Goal: Use online tool/utility: Utilize a website feature to perform a specific function

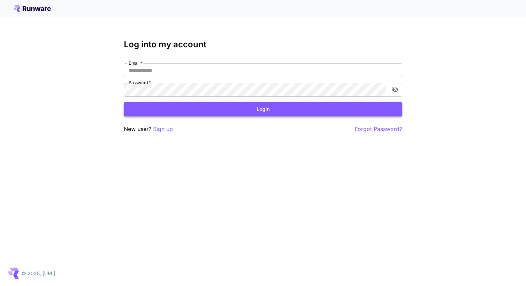
type input "**********"
click at [263, 110] on button "Login" at bounding box center [263, 109] width 278 height 14
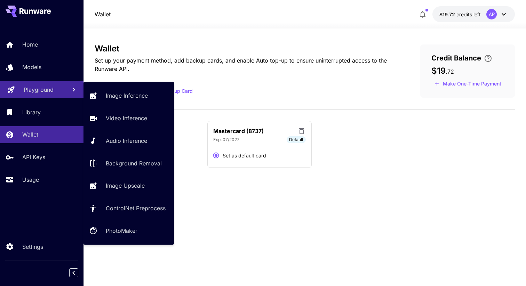
click at [43, 94] on p "Playground" at bounding box center [39, 90] width 30 height 8
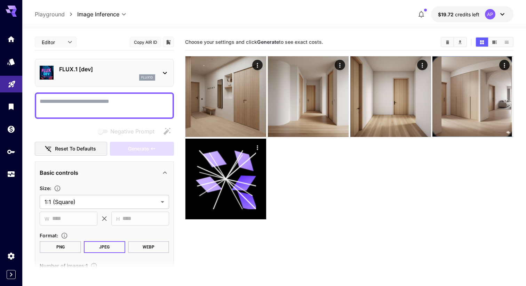
click at [133, 72] on p "FLUX.1 [dev]" at bounding box center [107, 69] width 96 height 8
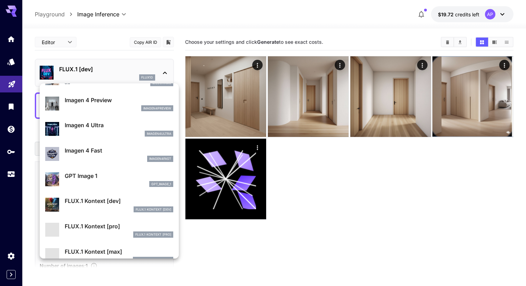
scroll to position [349, 0]
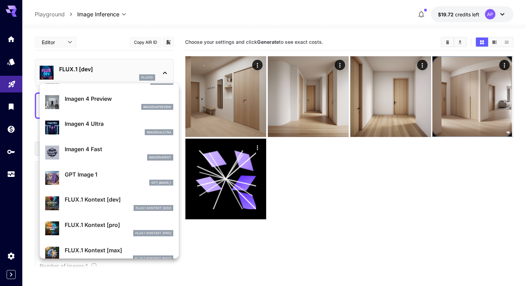
click at [105, 130] on div "imagen4ultra" at bounding box center [119, 132] width 108 height 6
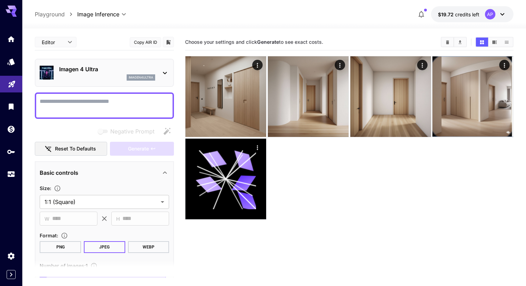
click at [65, 40] on body "**********" at bounding box center [263, 170] width 526 height 341
click at [118, 53] on div at bounding box center [263, 143] width 526 height 286
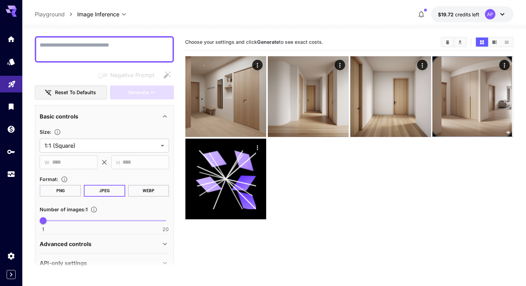
scroll to position [64, 0]
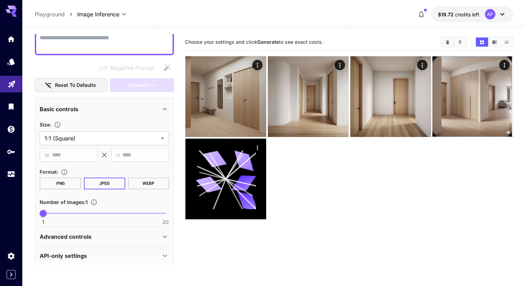
click at [87, 86] on button "Reset to defaults" at bounding box center [71, 85] width 72 height 14
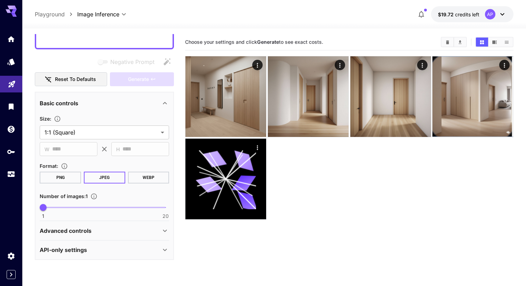
click at [84, 234] on p "Advanced controls" at bounding box center [66, 231] width 52 height 8
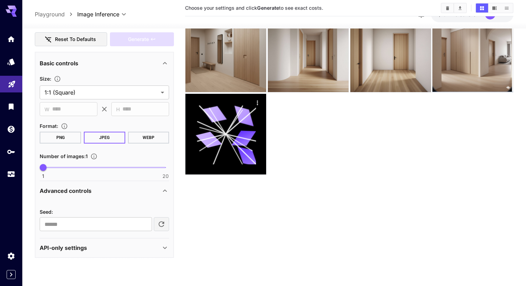
scroll to position [55, 0]
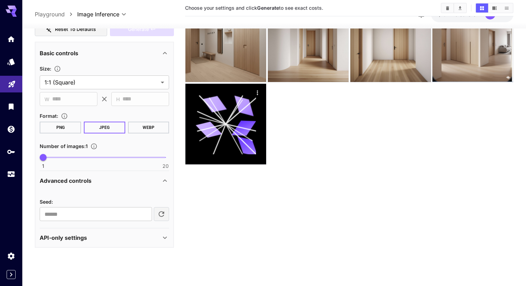
click at [99, 235] on div "API-only settings" at bounding box center [100, 238] width 121 height 8
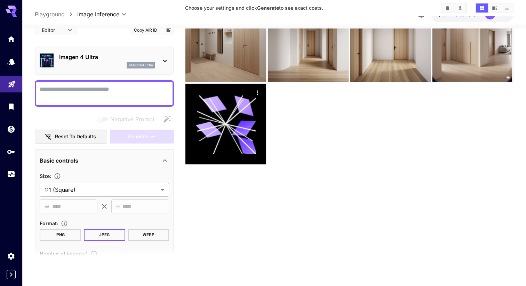
click at [140, 61] on p "Imagen 4 Ultra" at bounding box center [107, 57] width 96 height 8
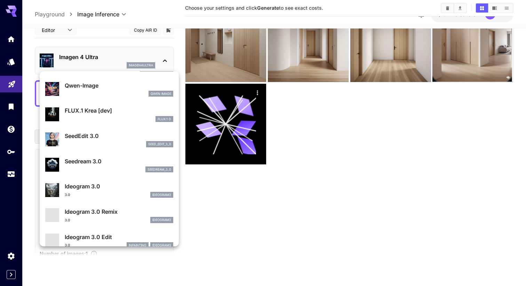
scroll to position [121, 0]
click at [103, 138] on p "SeedEdit 3.0" at bounding box center [119, 136] width 108 height 8
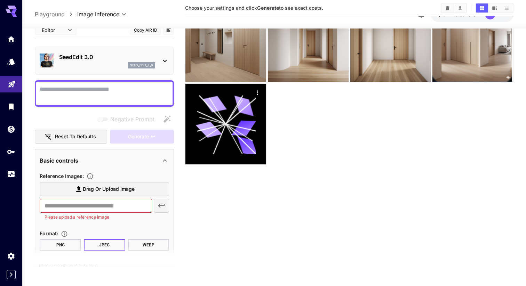
click at [153, 59] on p "SeedEdit 3.0" at bounding box center [107, 57] width 96 height 8
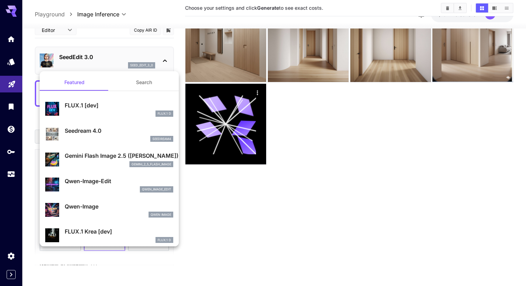
click at [118, 133] on p "Seedream 4.0" at bounding box center [119, 131] width 108 height 8
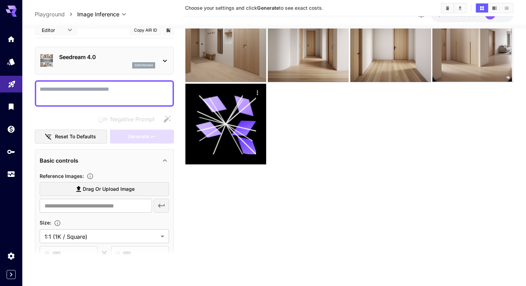
click at [91, 192] on span "Drag or upload image" at bounding box center [109, 189] width 52 height 9
click at [0, 0] on input "Drag or upload image" at bounding box center [0, 0] width 0 height 0
type input "**********"
